Goal: Information Seeking & Learning: Learn about a topic

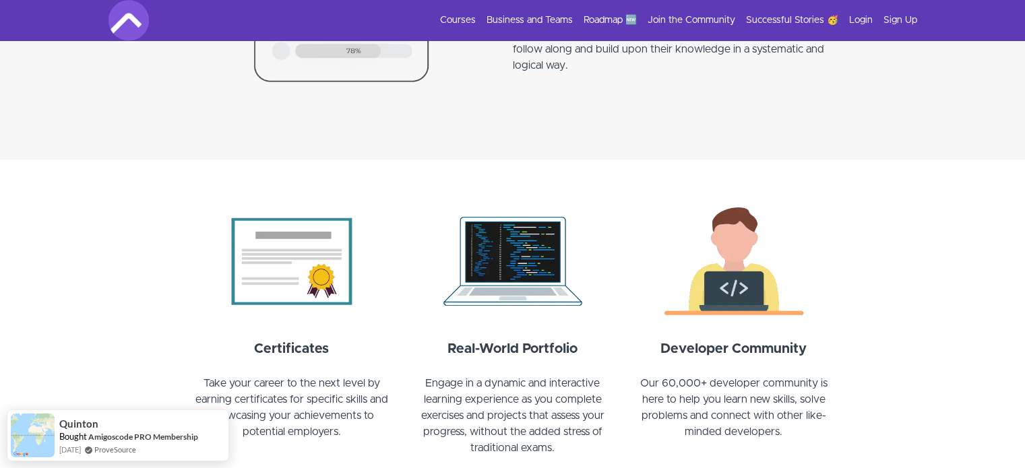
scroll to position [1418, 0]
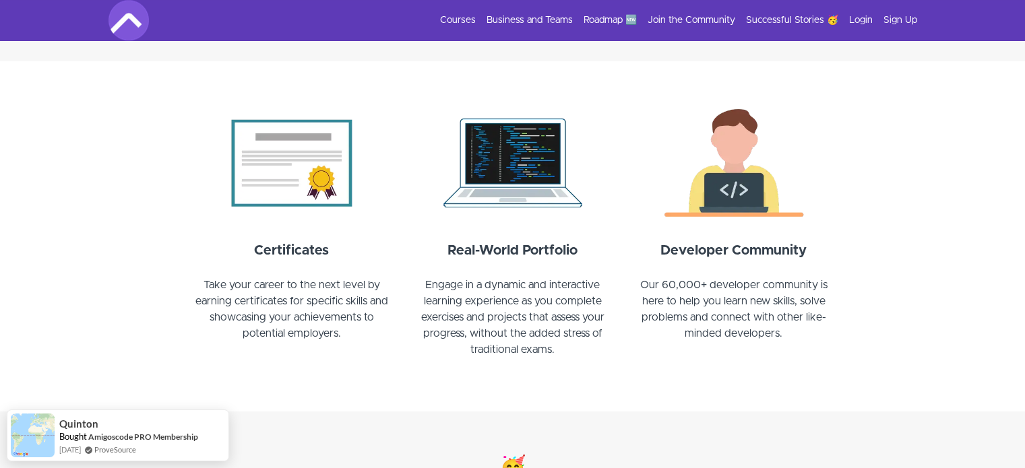
click at [312, 212] on img at bounding box center [291, 163] width 205 height 123
click at [276, 154] on img at bounding box center [291, 163] width 205 height 123
click at [272, 249] on strong "Certificates" at bounding box center [291, 250] width 75 height 13
click at [259, 162] on img at bounding box center [291, 163] width 205 height 123
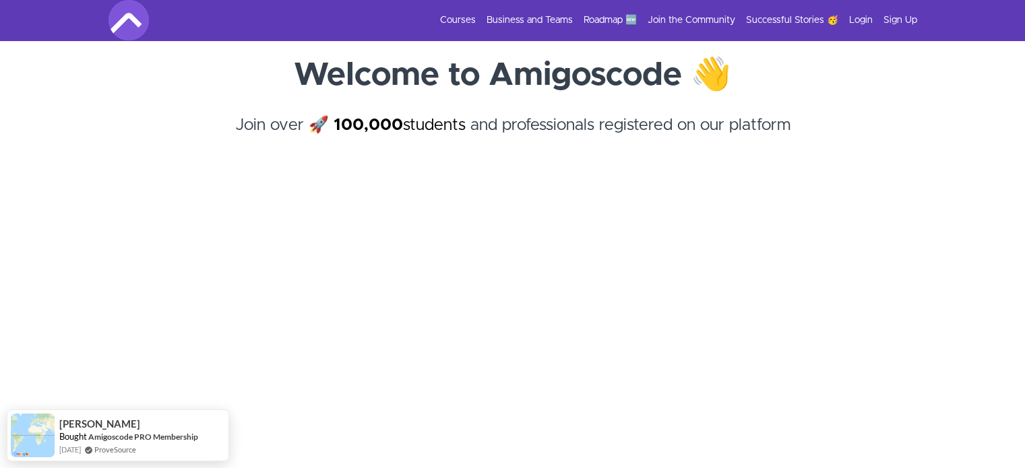
scroll to position [92, 0]
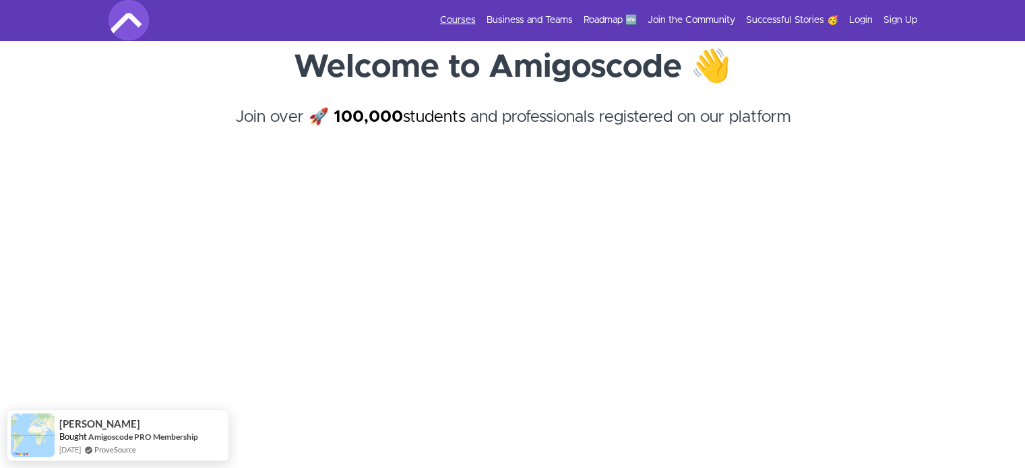
click at [453, 18] on link "Courses" at bounding box center [458, 19] width 36 height 13
click at [465, 19] on link "Courses" at bounding box center [458, 19] width 36 height 13
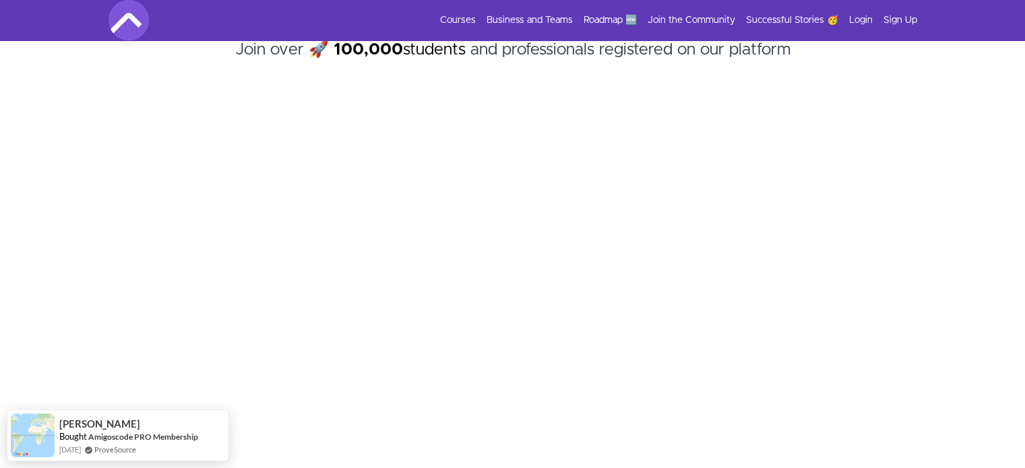
scroll to position [0, 0]
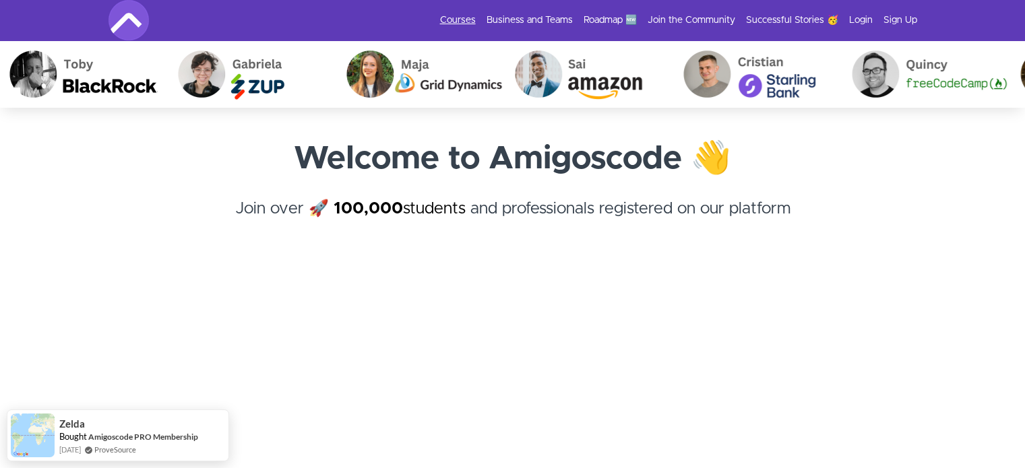
click at [453, 18] on link "Courses" at bounding box center [458, 19] width 36 height 13
